Goal: Download file/media

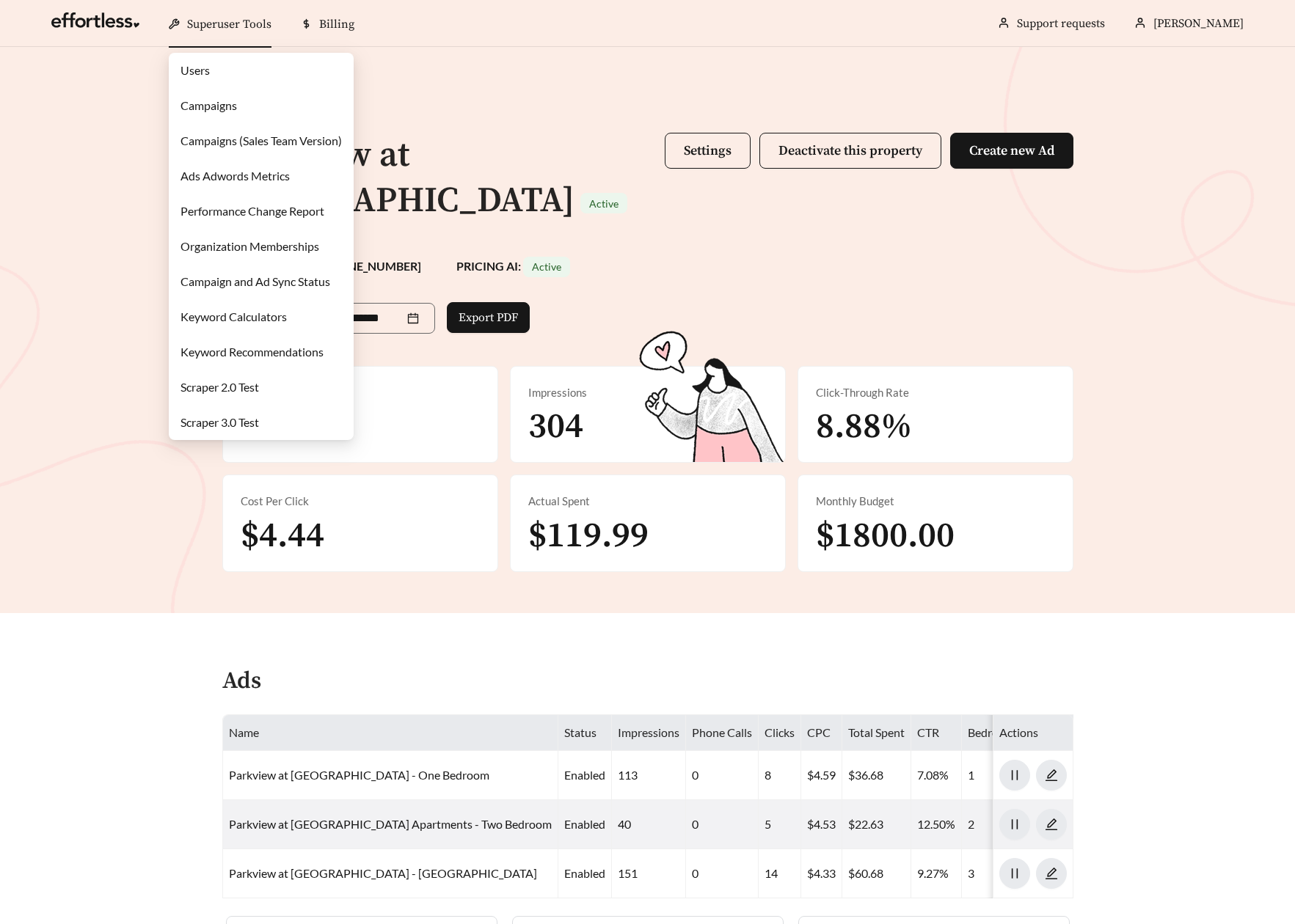
click at [215, 100] on link "Campaigns" at bounding box center [209, 105] width 57 height 14
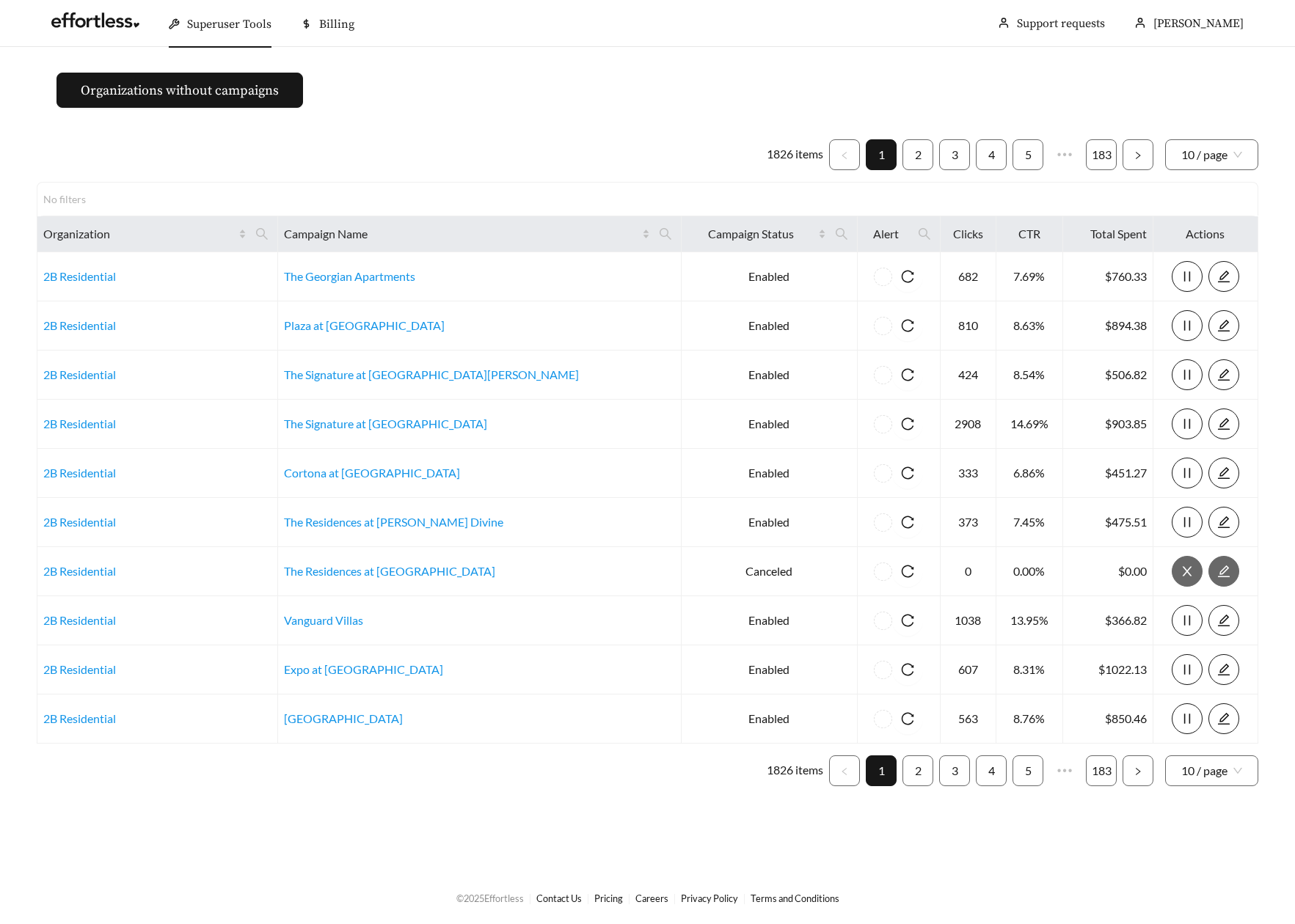
click at [438, 121] on main "Organizations without campaigns 1826 items 1 2 3 4 5 ••• 183 10 / page No filte…" at bounding box center [648, 459] width 1295 height 824
click at [268, 233] on icon "search" at bounding box center [262, 234] width 13 height 13
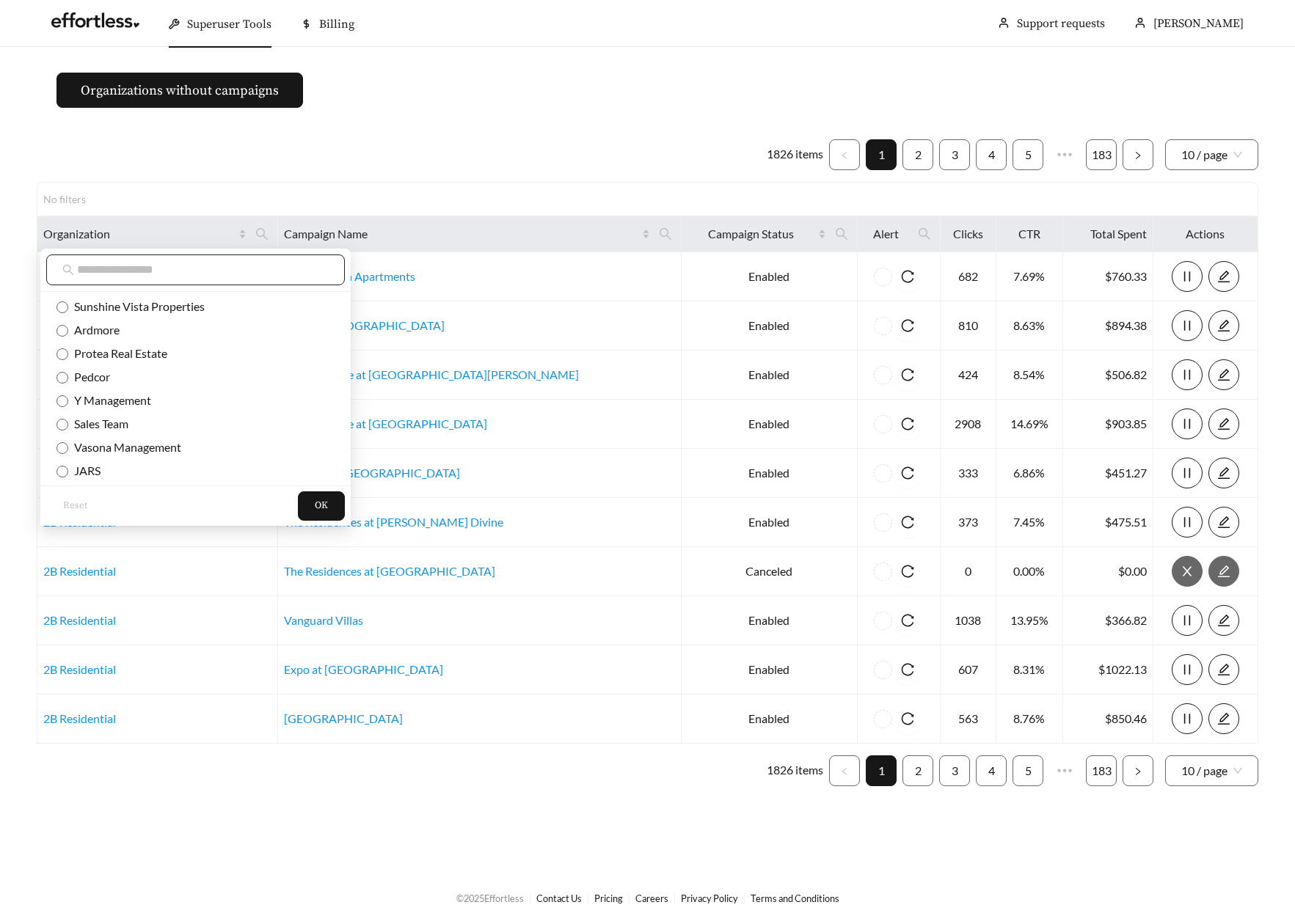
click at [231, 275] on input "text" at bounding box center [202, 269] width 251 height 18
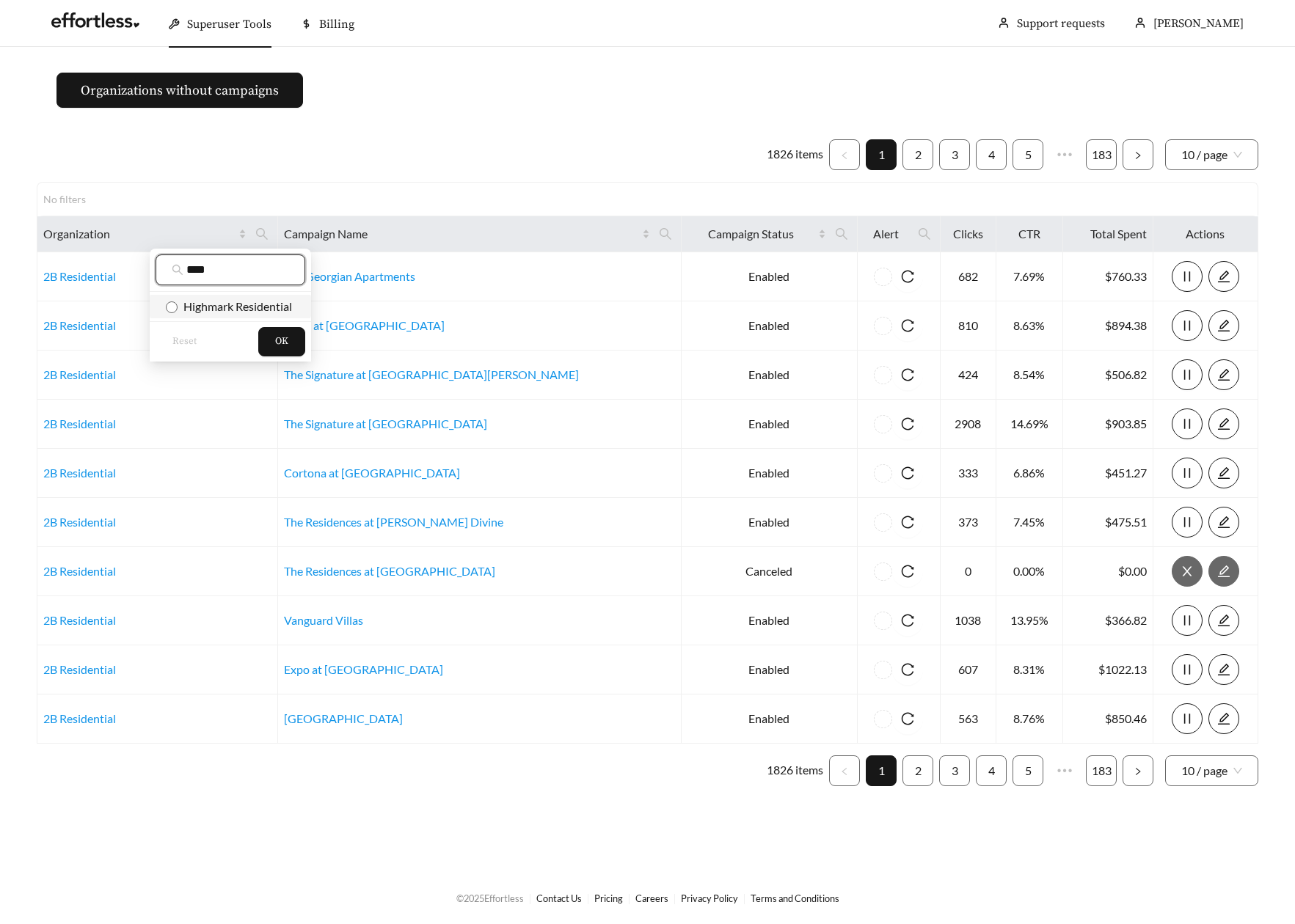
type input "****"
click at [212, 300] on span "Highmark Residential" at bounding box center [234, 306] width 114 height 14
click at [268, 334] on button "OK" at bounding box center [282, 341] width 47 height 29
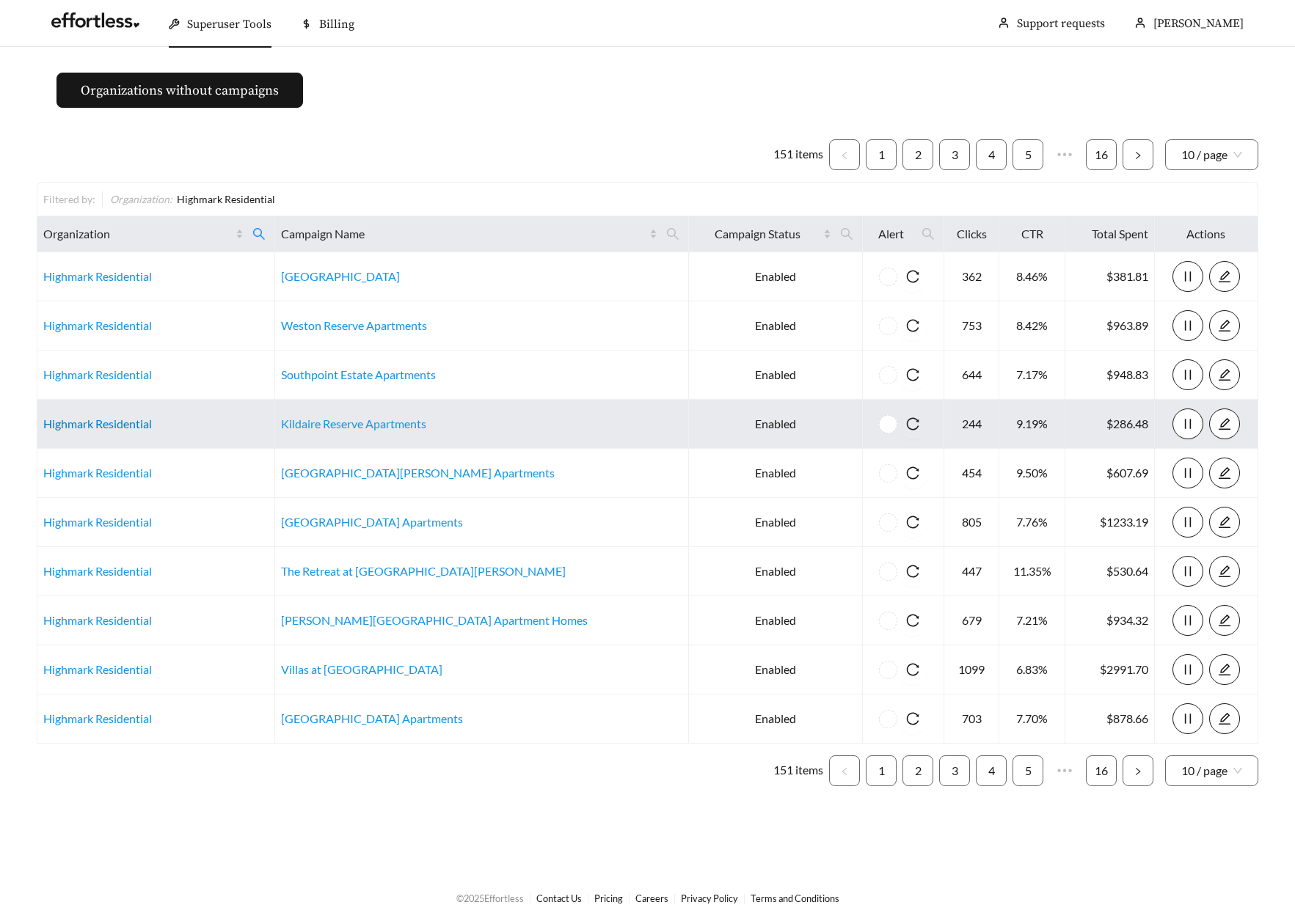
click at [106, 424] on link "Highmark Residential" at bounding box center [97, 423] width 109 height 14
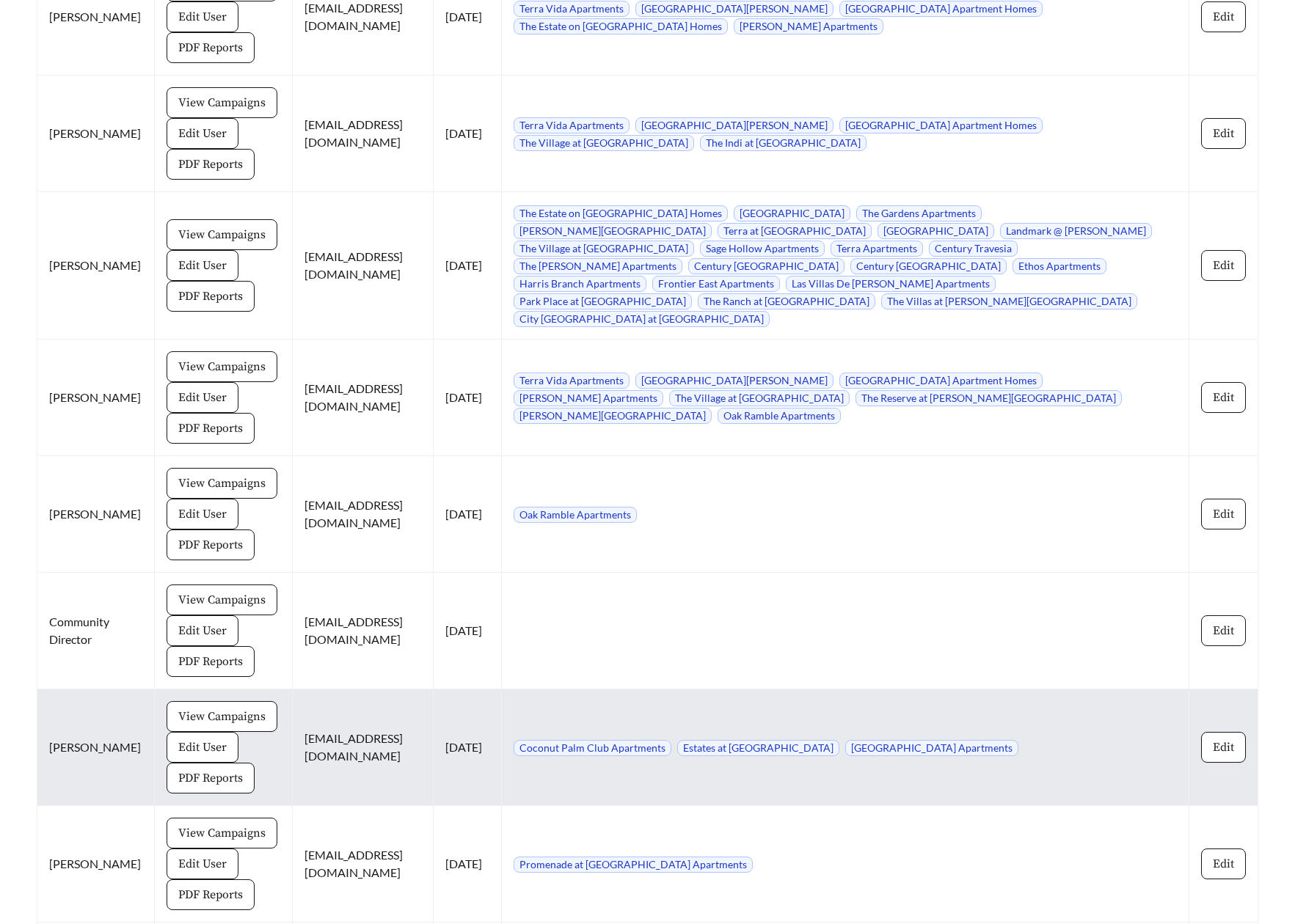
scroll to position [7709, 0]
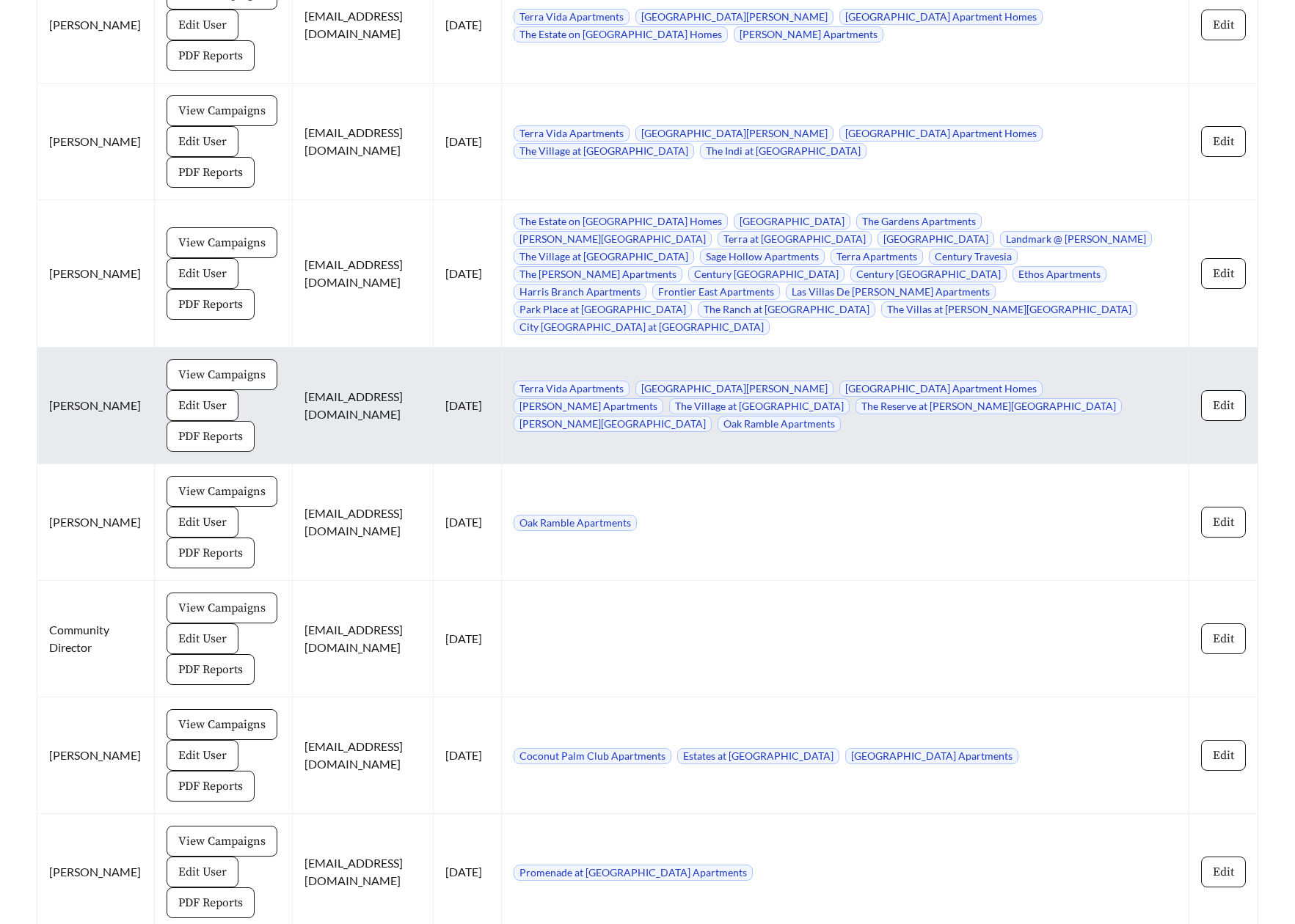
click at [179, 427] on span "PDF Reports" at bounding box center [211, 436] width 64 height 18
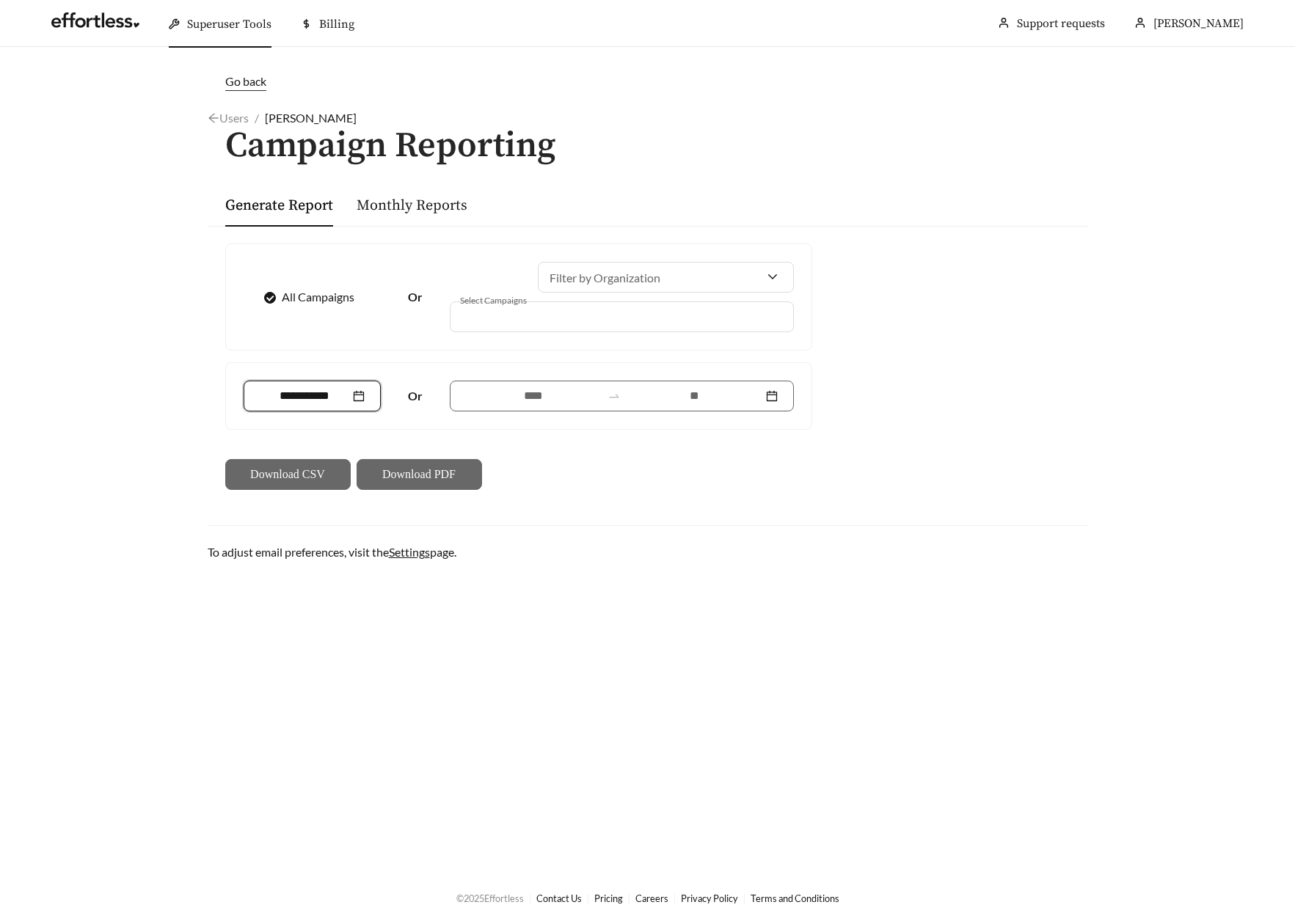
click at [319, 395] on input at bounding box center [305, 396] width 91 height 18
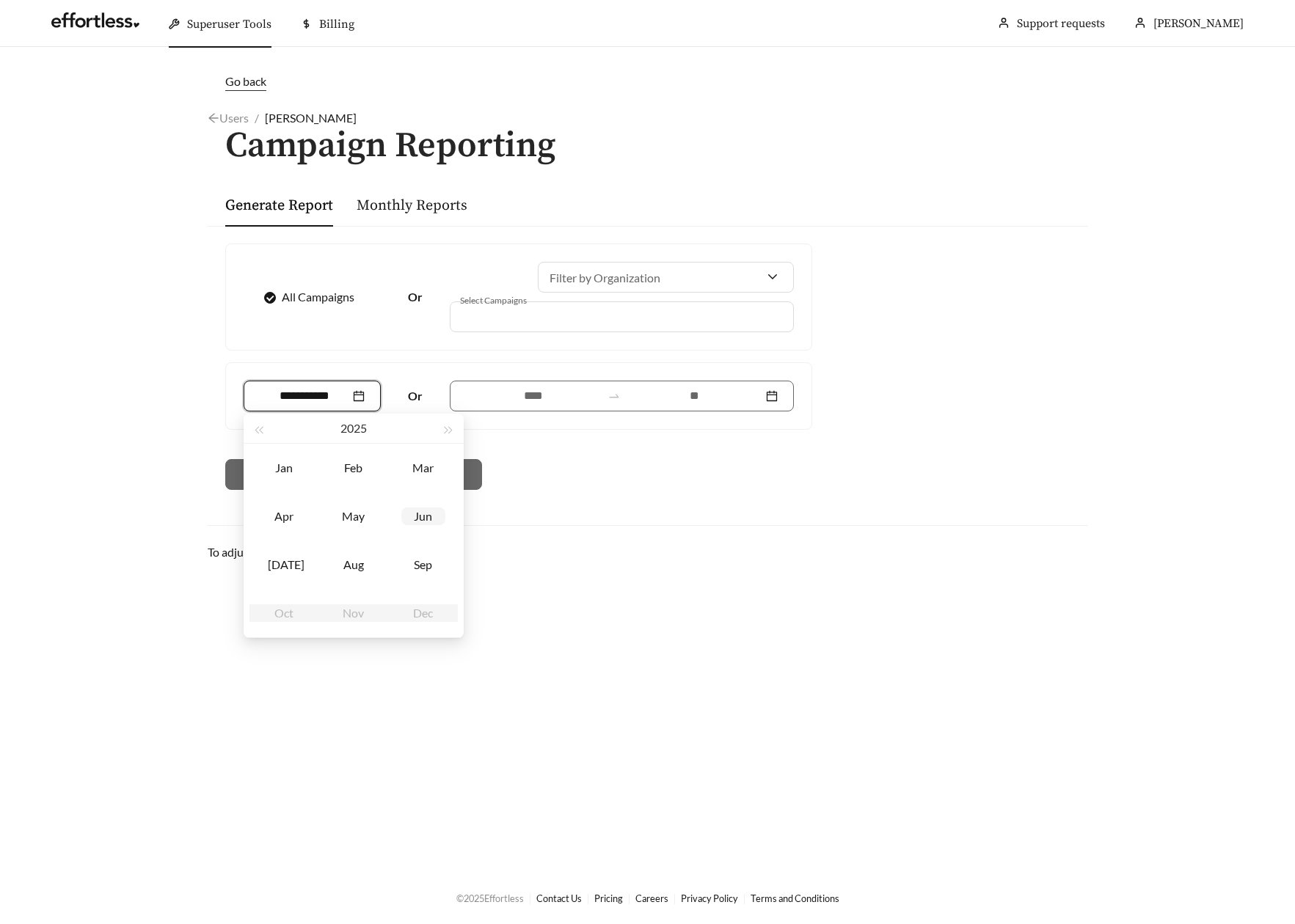
type input "*******"
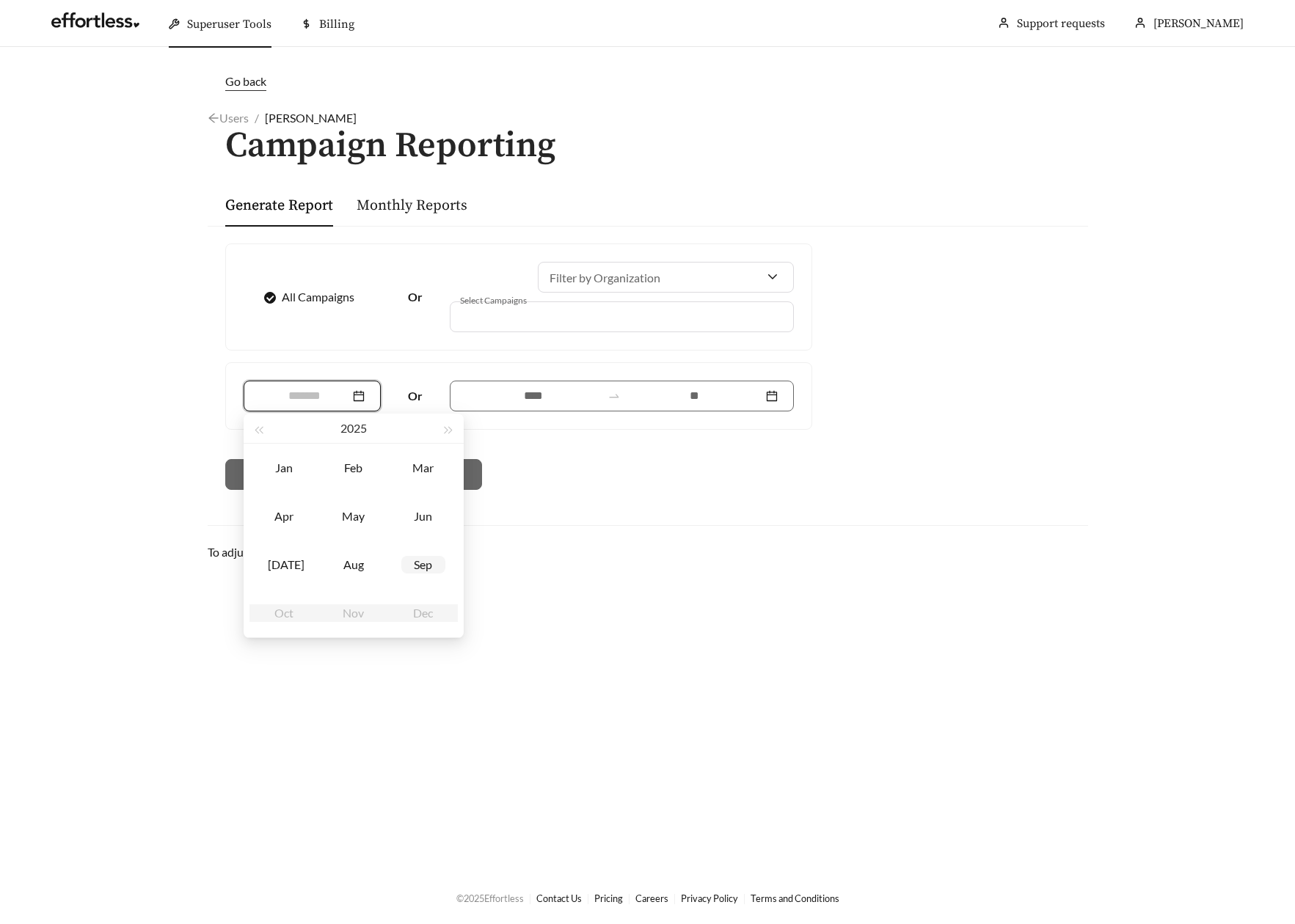
click at [427, 571] on div "Sep" at bounding box center [423, 564] width 44 height 18
type input "*******"
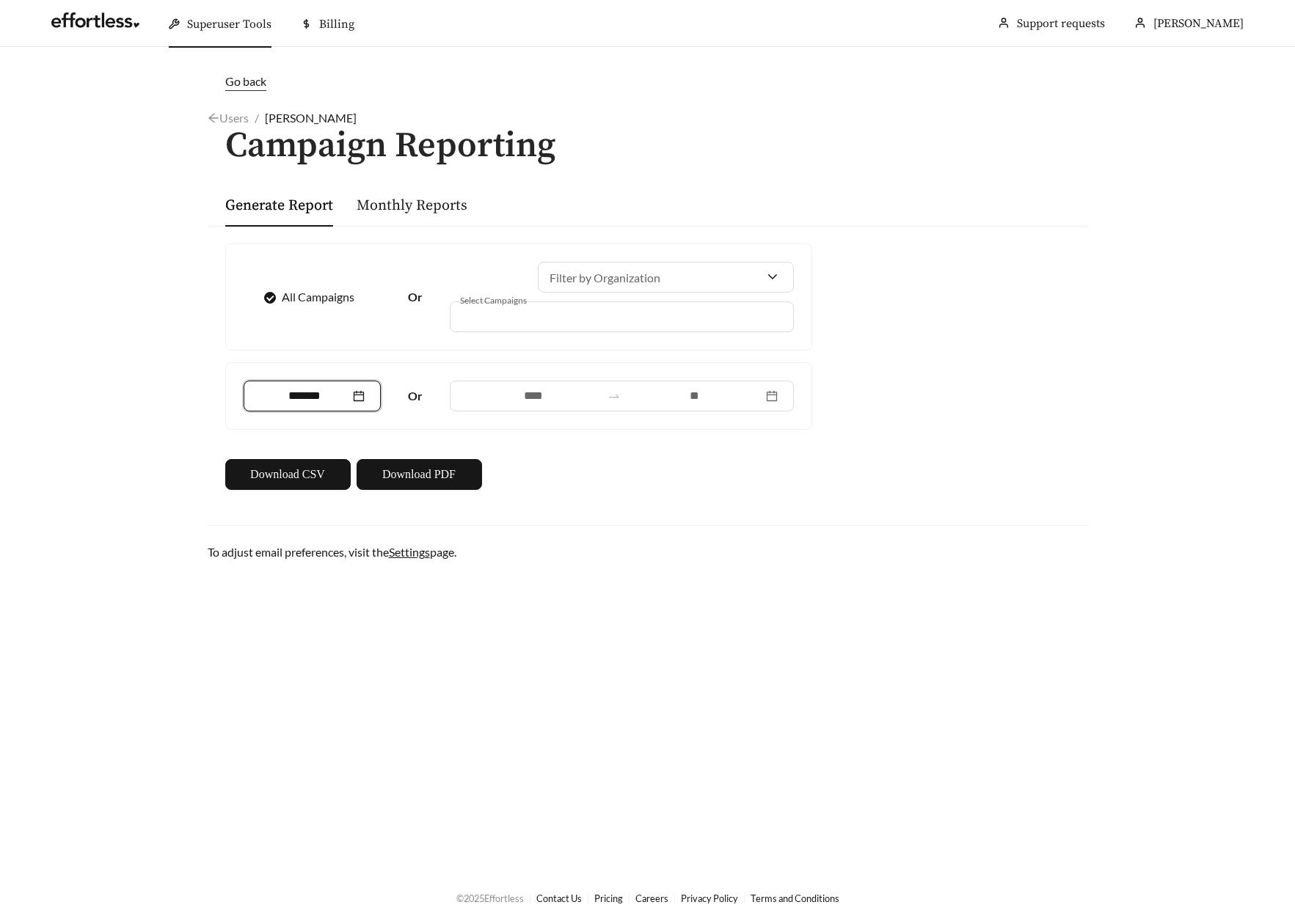
click at [519, 318] on div at bounding box center [612, 316] width 310 height 20
click at [424, 478] on span "Download PDF" at bounding box center [419, 474] width 74 height 18
